Goal: Check status: Check status

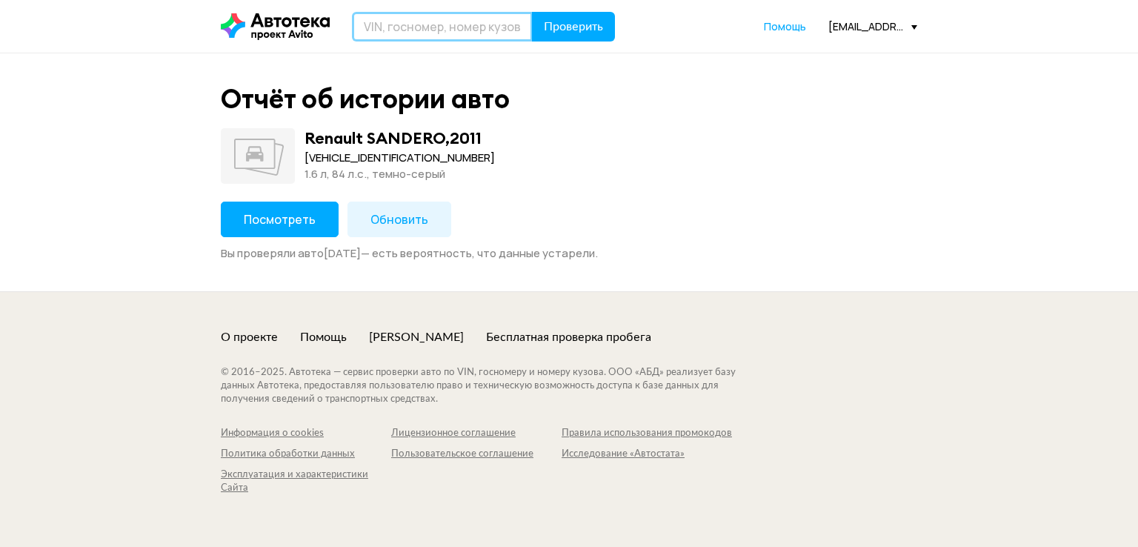
paste input "[US_VEHICLE_IDENTIFICATION_NUMBER]"
type input "[US_VEHICLE_IDENTIFICATION_NUMBER]"
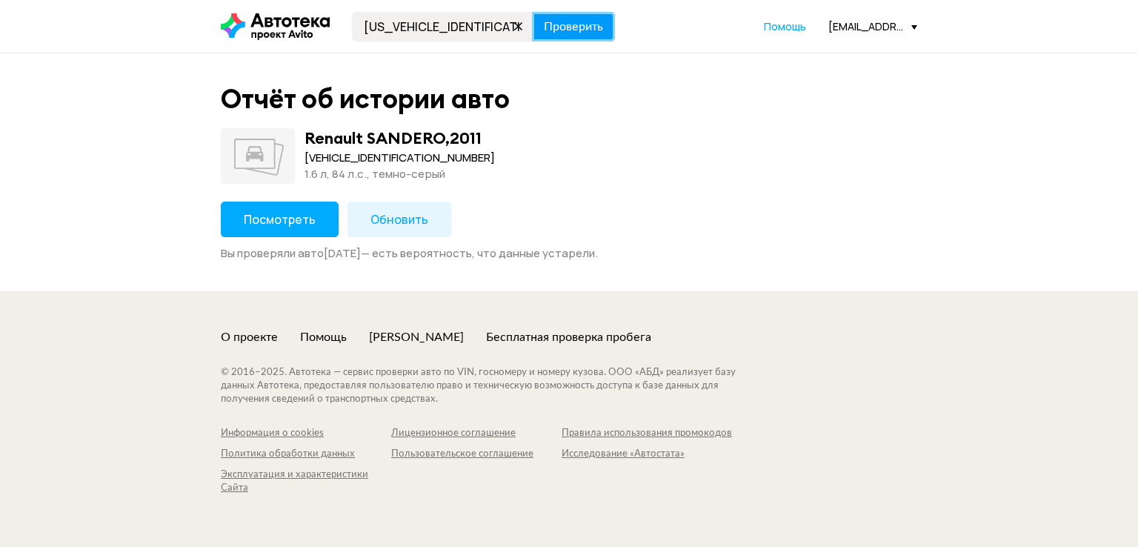
click at [569, 33] on span "Проверить" at bounding box center [573, 27] width 59 height 12
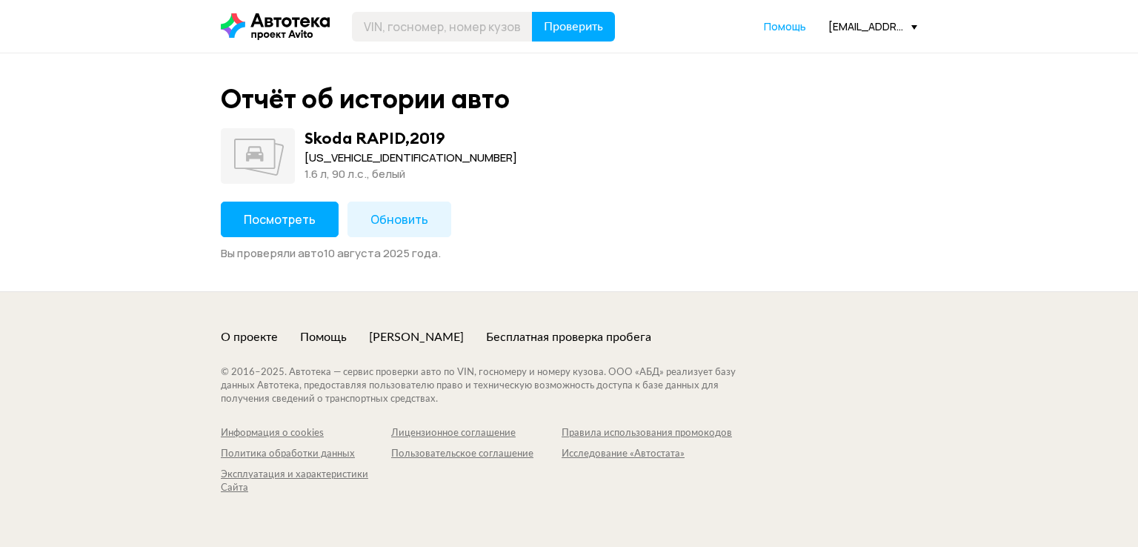
click at [307, 220] on span "Посмотреть" at bounding box center [280, 219] width 72 height 16
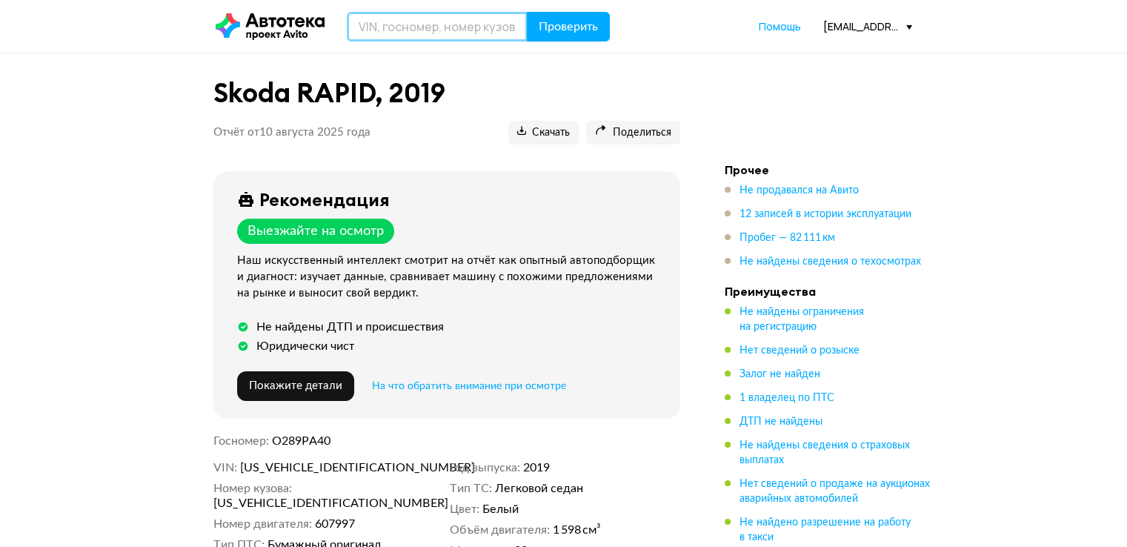
paste input "[VEHICLE_IDENTIFICATION_NUMBER]"
type input "[VEHICLE_IDENTIFICATION_NUMBER]"
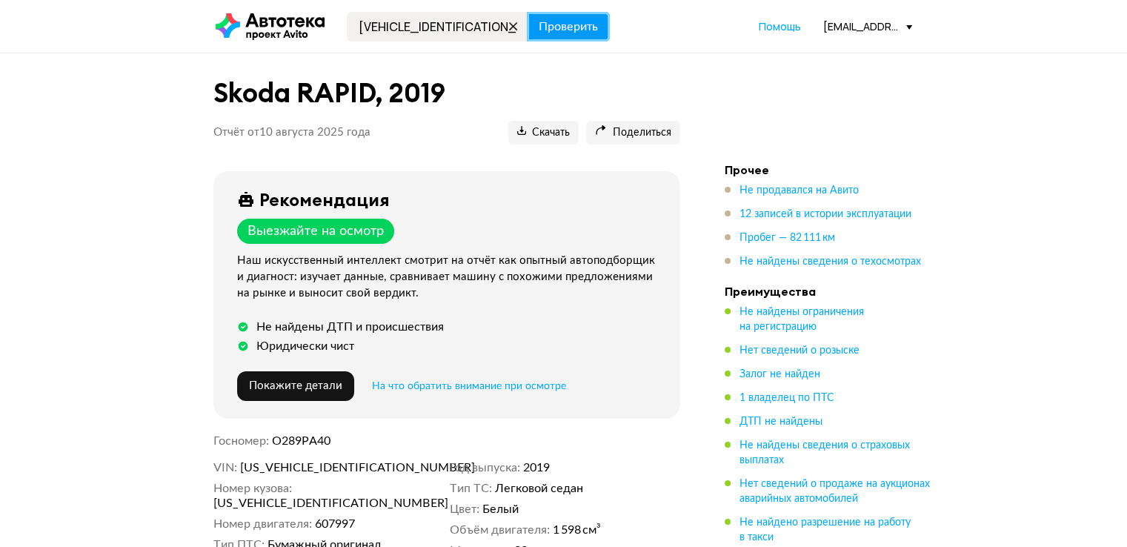
click at [542, 21] on span "Проверить" at bounding box center [568, 27] width 59 height 12
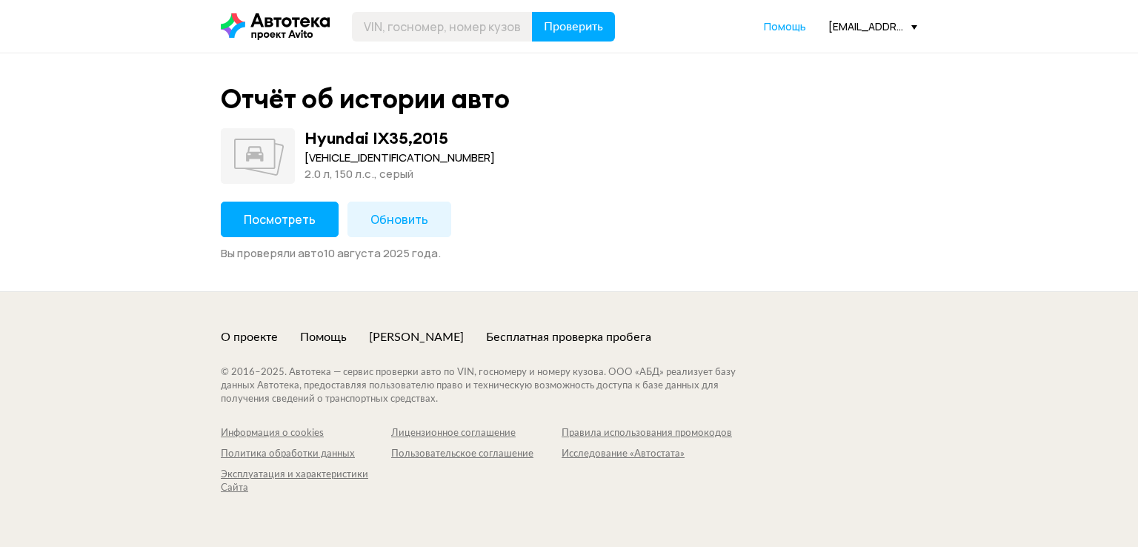
click at [301, 226] on span "Посмотреть" at bounding box center [280, 219] width 72 height 16
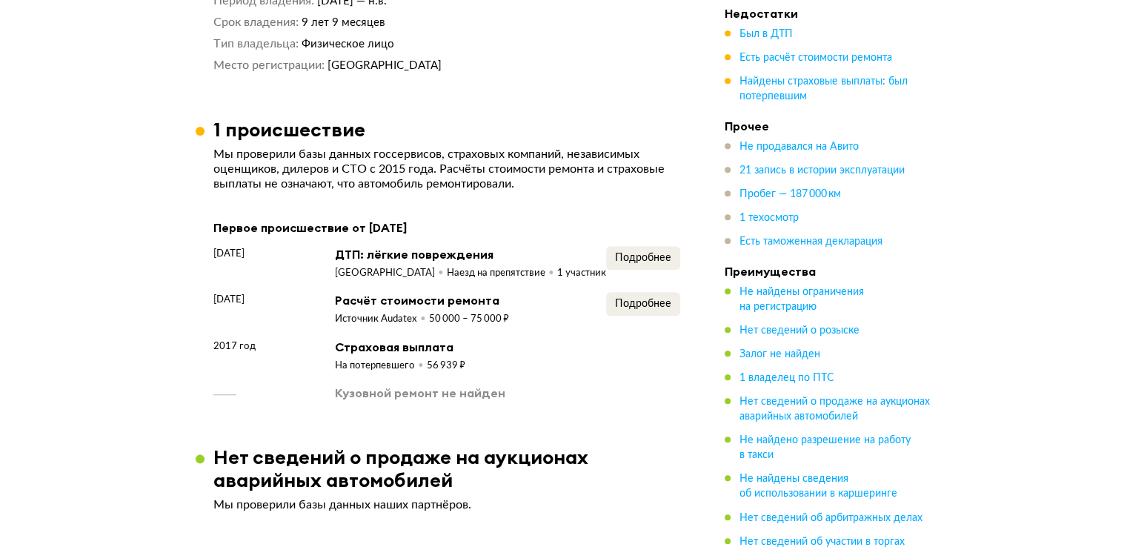
scroll to position [1037, 0]
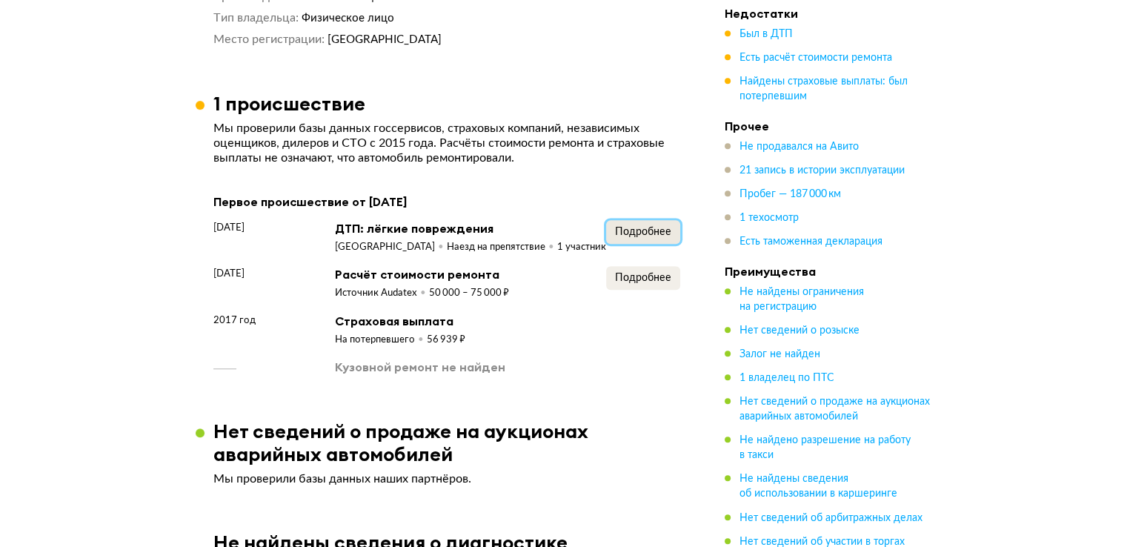
click at [629, 235] on span "Подробнее" at bounding box center [643, 232] width 56 height 10
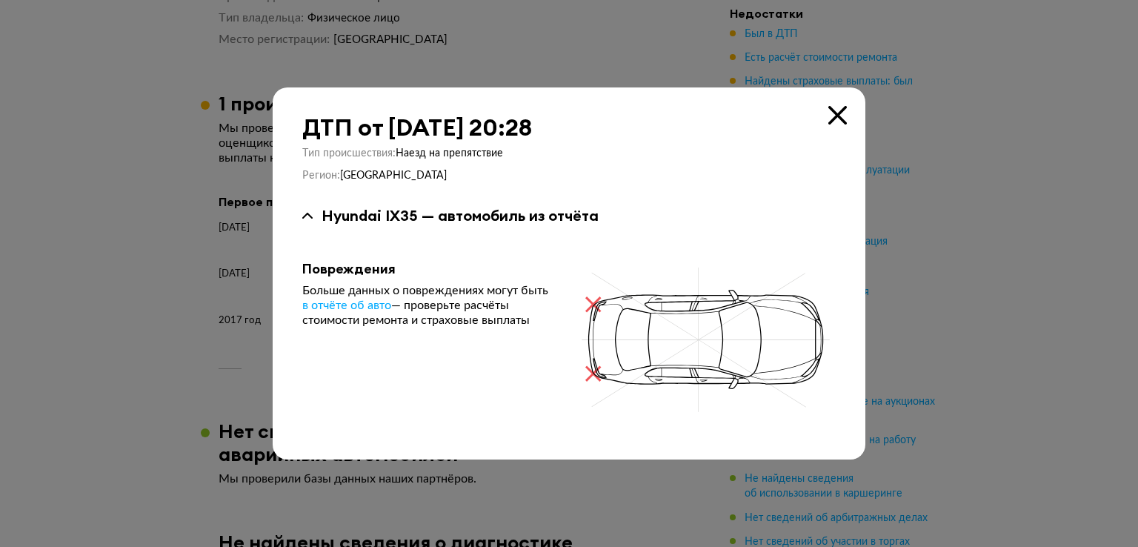
click at [839, 119] on icon at bounding box center [837, 115] width 19 height 19
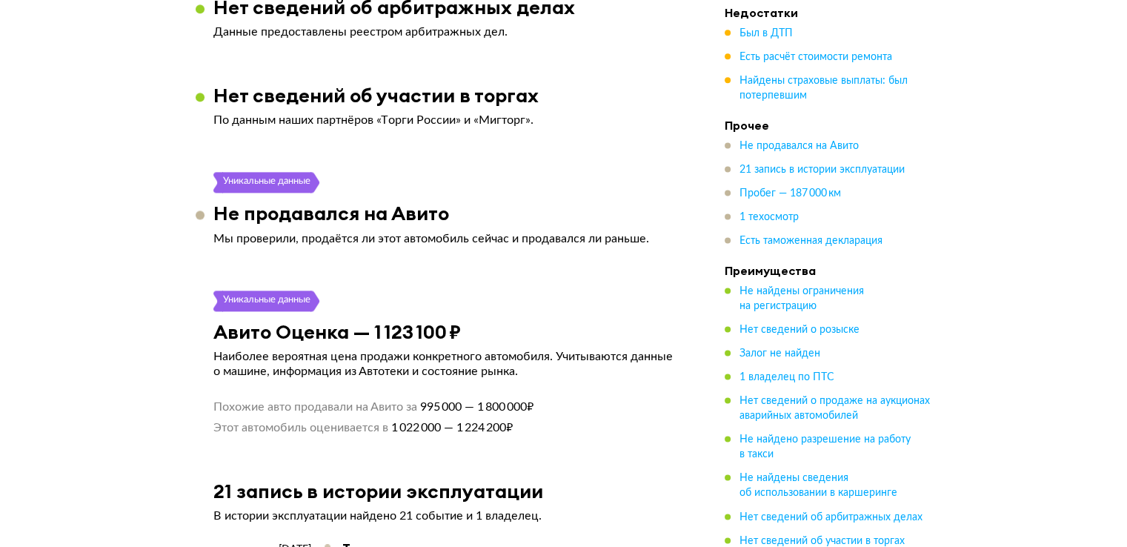
scroll to position [2074, 0]
